Goal: Obtain resource: Download file/media

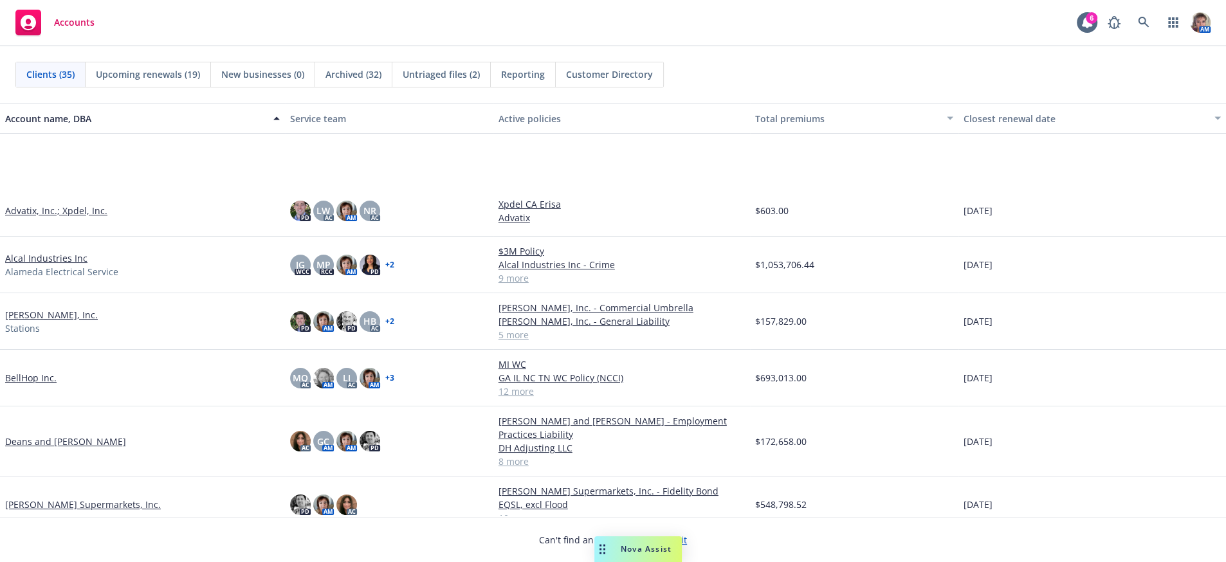
scroll to position [412, 0]
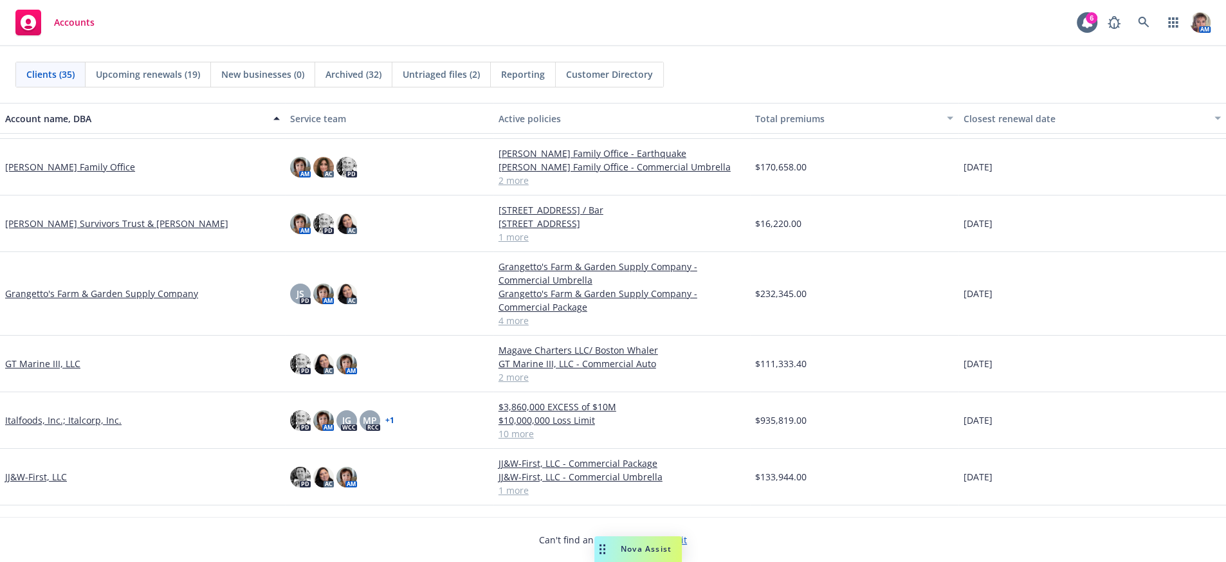
click at [26, 371] on link "GT Marine III, LLC" at bounding box center [42, 364] width 75 height 14
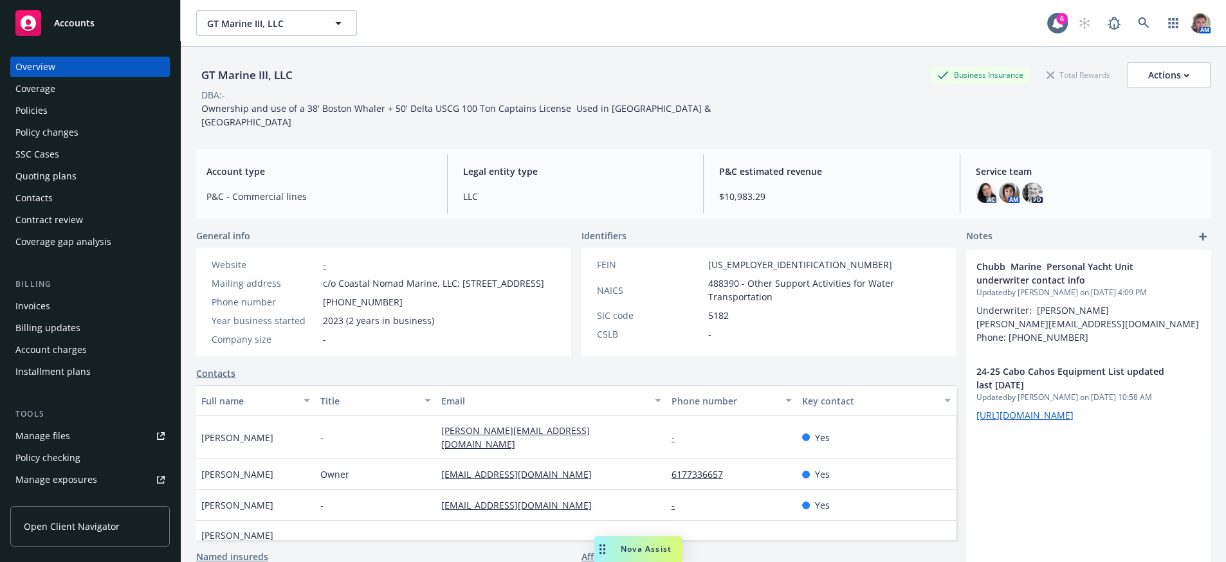
click at [39, 317] on div "Invoices" at bounding box center [32, 306] width 35 height 21
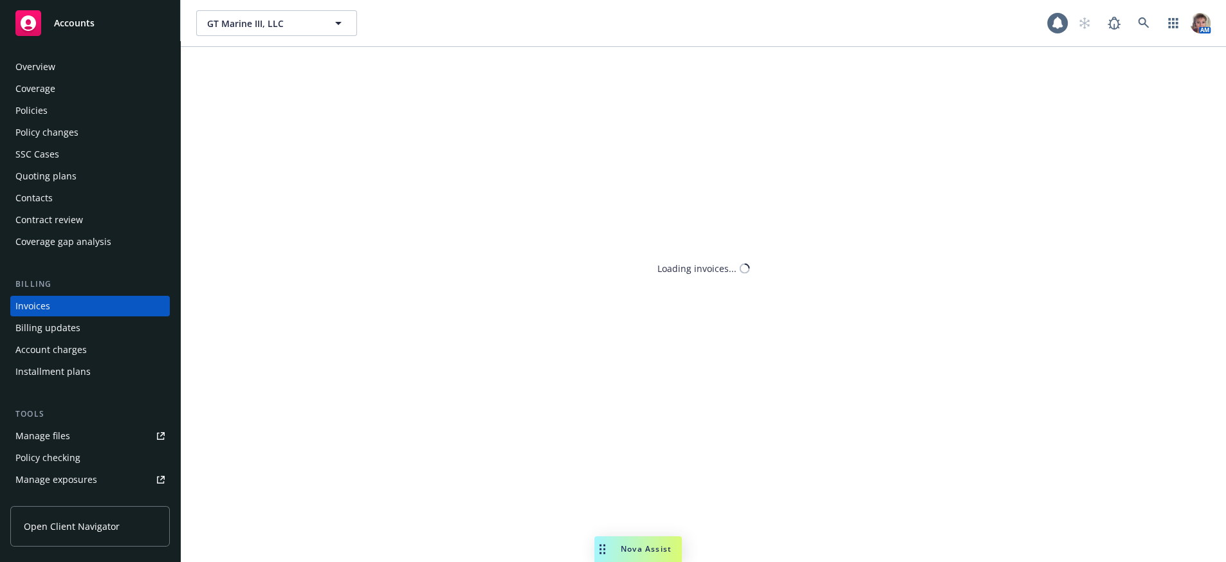
scroll to position [38, 0]
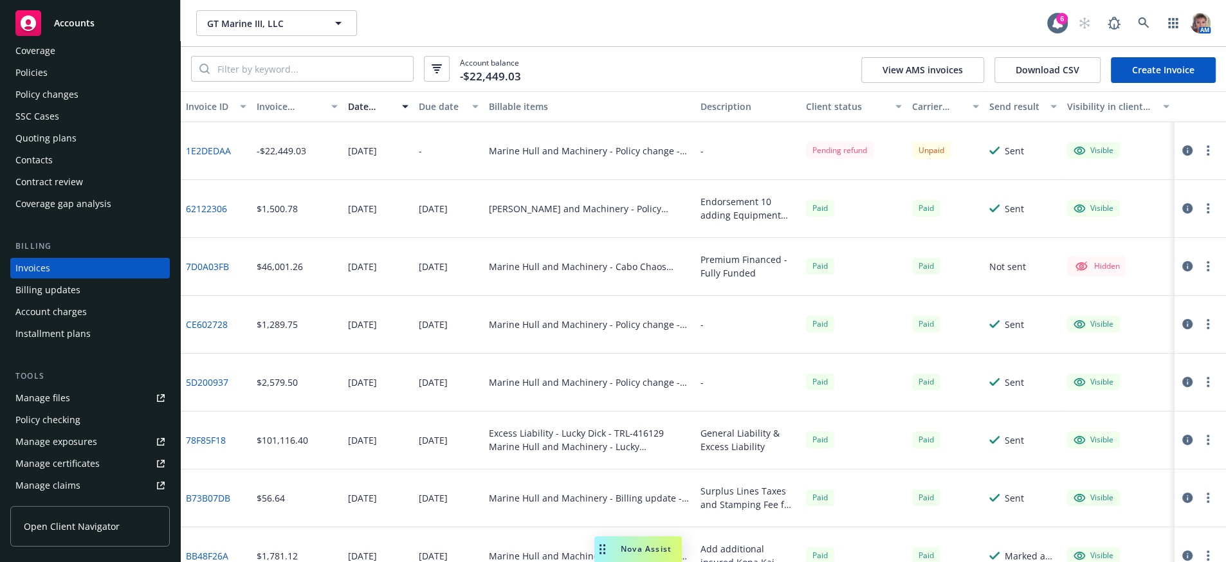
click at [192, 216] on link "62122306" at bounding box center [206, 209] width 41 height 14
click at [1182, 214] on icon "button" at bounding box center [1187, 208] width 10 height 10
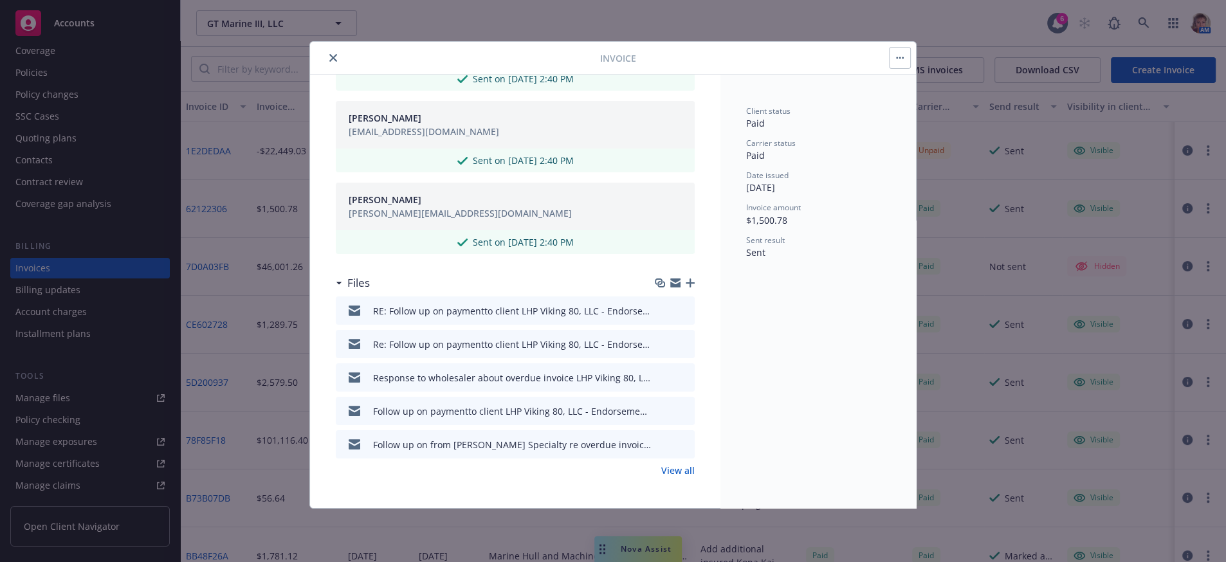
scroll to position [762, 0]
click at [664, 468] on link "View all" at bounding box center [677, 471] width 33 height 14
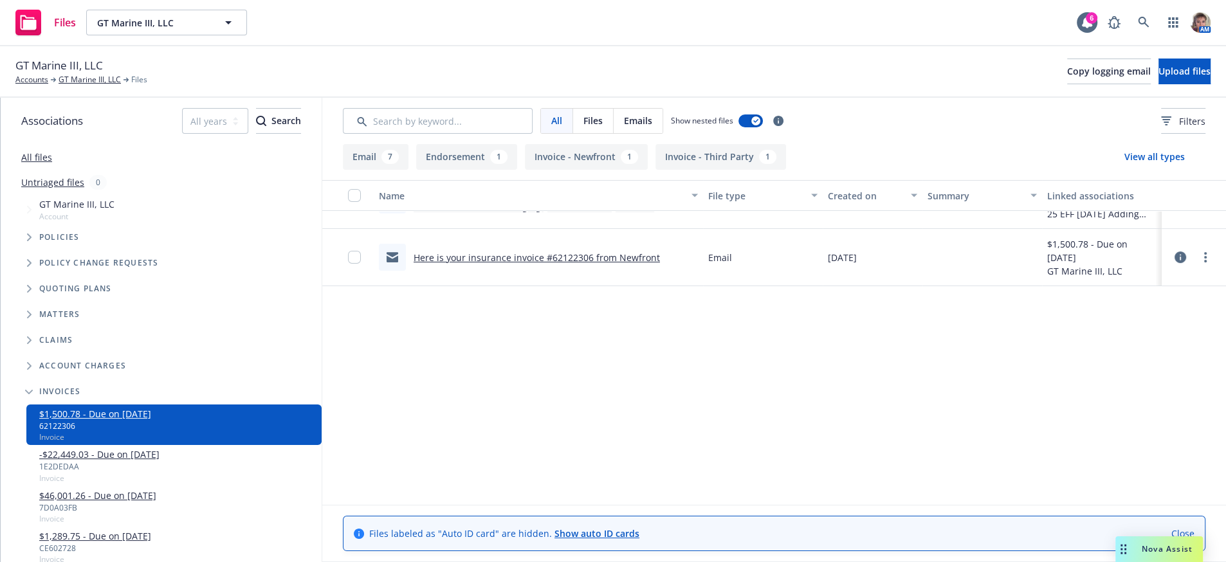
scroll to position [349, 0]
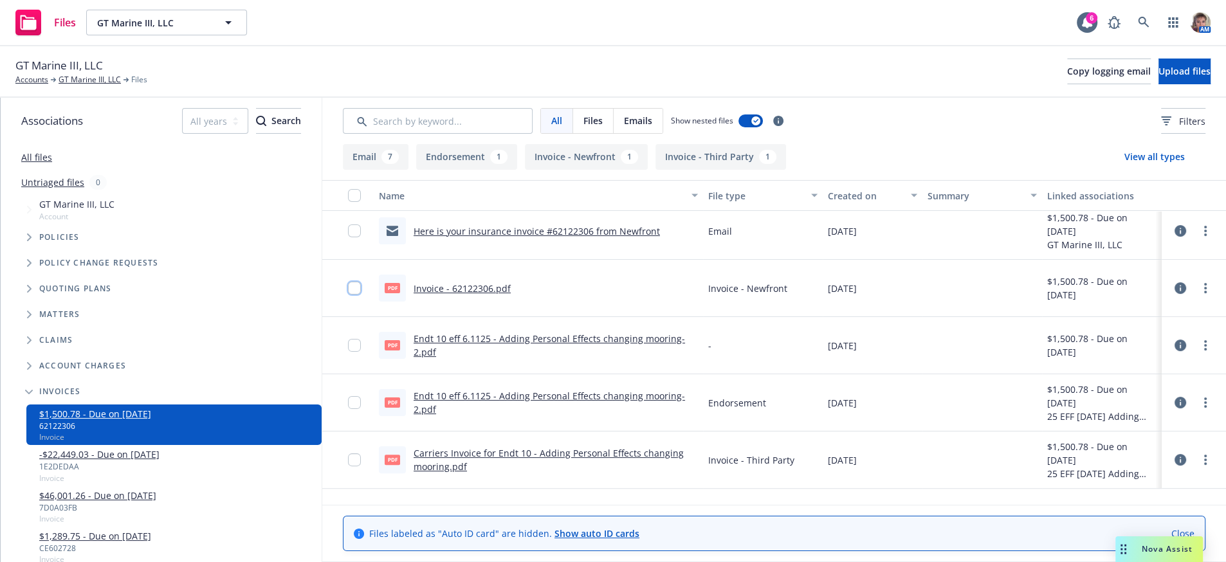
click at [354, 295] on input "checkbox" at bounding box center [354, 288] width 13 height 13
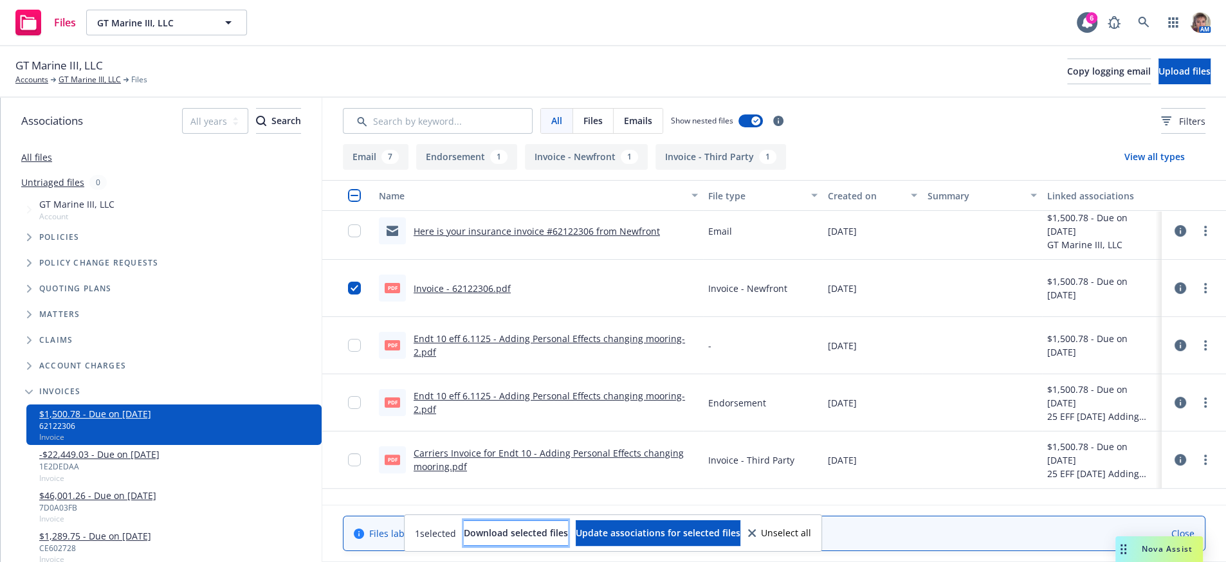
click at [508, 537] on span "Download selected files" at bounding box center [516, 533] width 104 height 12
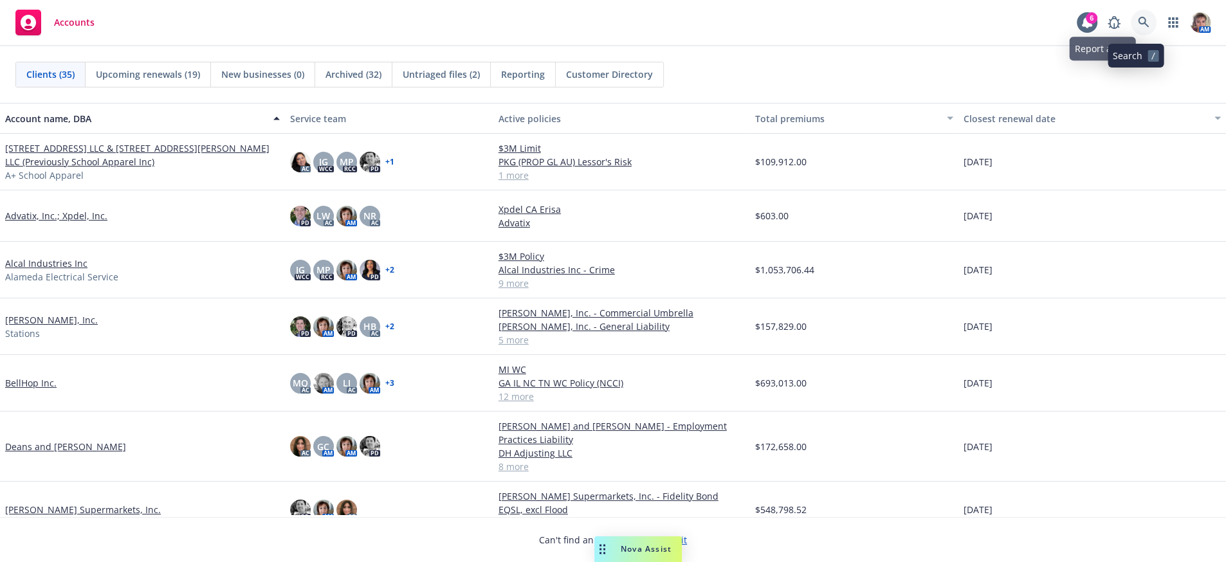
click at [1131, 27] on link at bounding box center [1144, 23] width 26 height 26
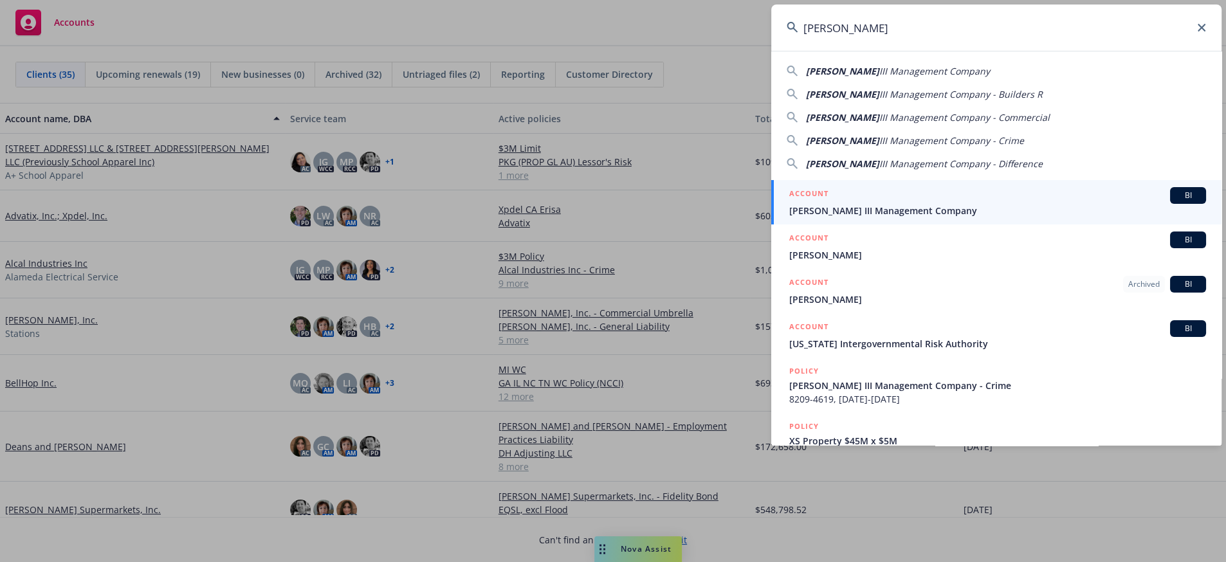
type input "William Wilson"
click at [937, 215] on span "William Wilson III Management Company" at bounding box center [997, 211] width 417 height 14
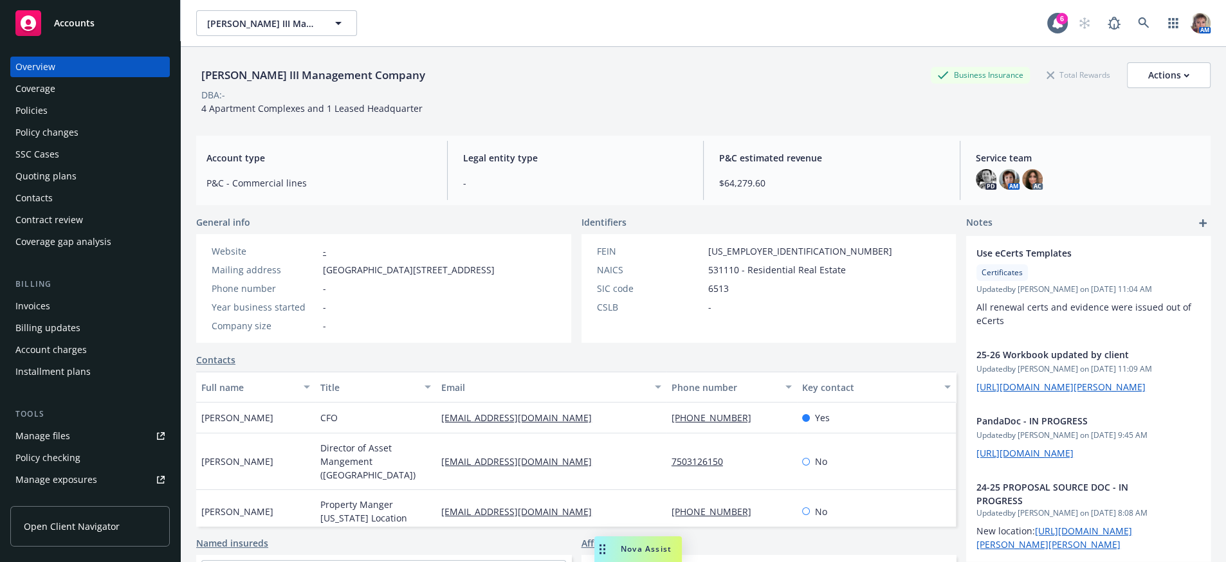
click at [1069, 115] on div "William Wilson III Management Company Business Insurance Total Rewards Actions …" at bounding box center [703, 88] width 1014 height 53
